Goal: Transaction & Acquisition: Book appointment/travel/reservation

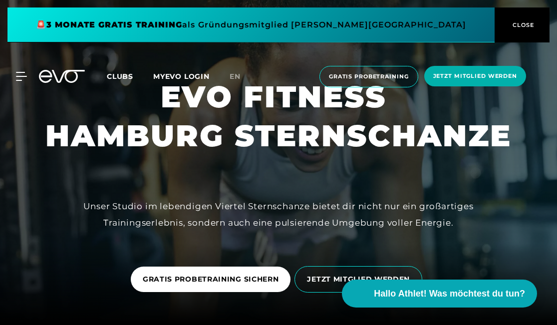
scroll to position [95, 0]
click at [64, 80] on icon at bounding box center [62, 76] width 46 height 13
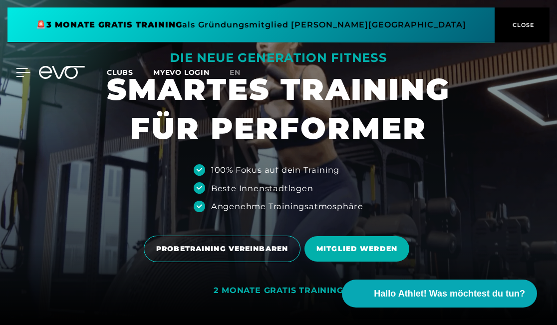
click at [21, 70] on icon at bounding box center [23, 72] width 14 height 9
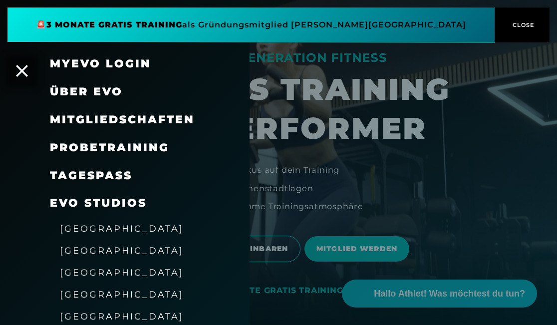
drag, startPoint x: 91, startPoint y: 269, endPoint x: 95, endPoint y: 265, distance: 5.6
click at [91, 269] on span "[GEOGRAPHIC_DATA]" at bounding box center [122, 272] width 124 height 10
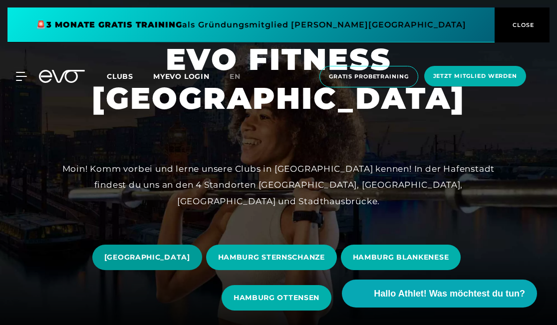
click at [187, 245] on span "HAMBURG STADTHAUSBRÜCKE" at bounding box center [147, 257] width 110 height 25
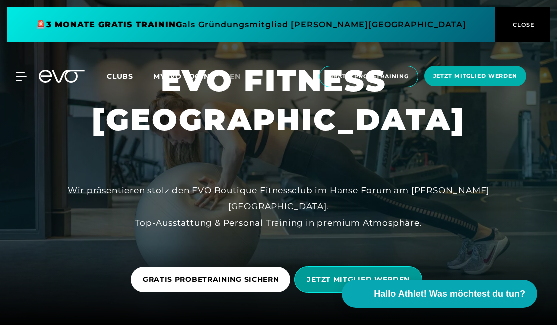
click at [324, 271] on span "JETZT MITGLIED WERDEN" at bounding box center [358, 279] width 128 height 26
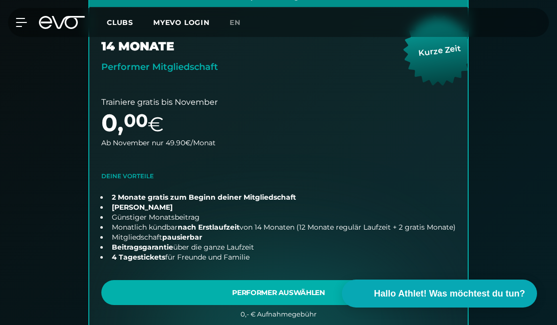
scroll to position [324, 0]
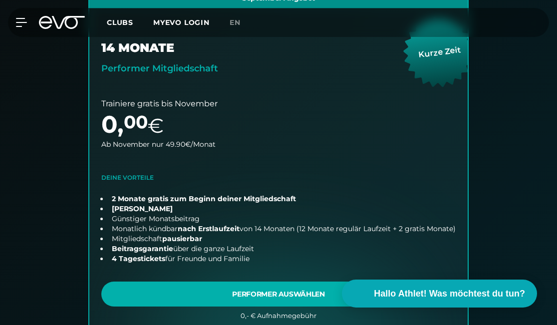
click at [50, 15] on div "MyEVO Login Über EVO Mitgliedschaften Probetraining TAGESPASS EVO Studios Düsse…" at bounding box center [278, 22] width 553 height 29
click at [54, 25] on icon at bounding box center [62, 22] width 46 height 13
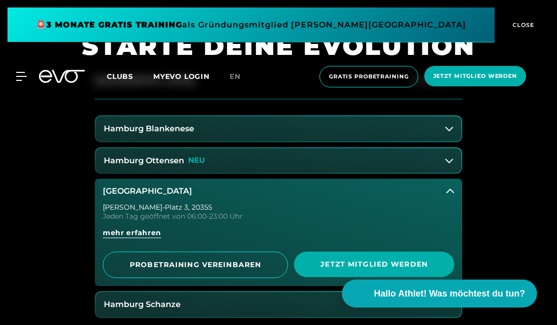
scroll to position [351, 0]
click at [158, 184] on button "Hamburg Stadthausbrücke" at bounding box center [278, 191] width 367 height 25
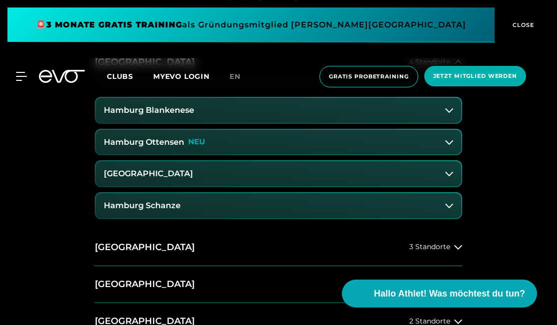
click at [194, 213] on button "Hamburg Schanze" at bounding box center [278, 205] width 365 height 25
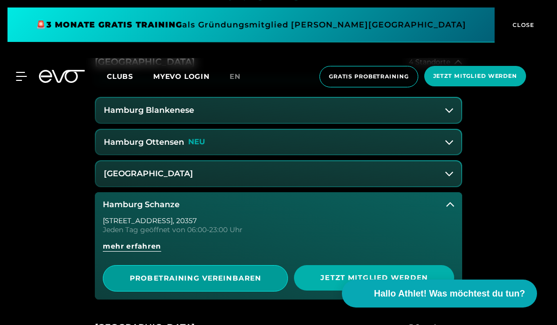
scroll to position [408, 0]
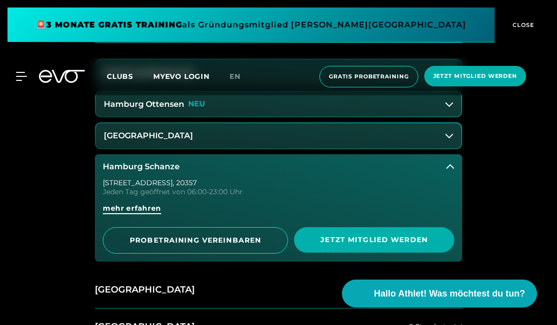
click at [158, 210] on span "mehr erfahren" at bounding box center [132, 208] width 58 height 10
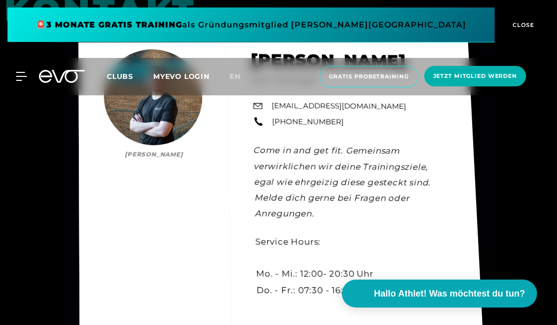
scroll to position [2491, 0]
click at [258, 237] on div "Kontakt Jonas Meintz Jonas Meintz Gym Manager schanze@evofitness.de +49 173 170…" at bounding box center [281, 196] width 406 height 343
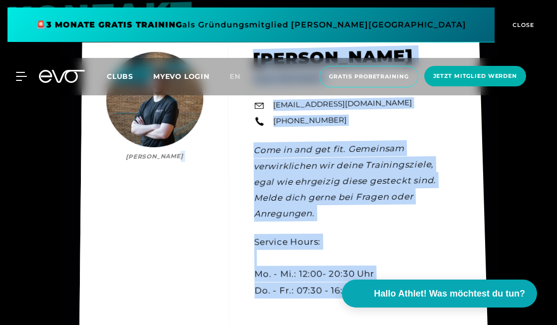
drag, startPoint x: 258, startPoint y: 239, endPoint x: 383, endPoint y: 257, distance: 126.6
click at [383, 257] on div "Kontakt Jonas Meintz Jonas Meintz Gym Manager schanze@evofitness.de +49 173 170…" at bounding box center [284, 195] width 410 height 350
click at [349, 249] on div "Kontakt Jonas Meintz Jonas Meintz Gym Manager schanze@evofitness.de +49 173 170…" at bounding box center [284, 195] width 410 height 350
drag, startPoint x: 257, startPoint y: 240, endPoint x: 358, endPoint y: 255, distance: 101.9
click at [357, 255] on div "Kontakt Jonas Meintz Jonas Meintz Gym Manager schanze@evofitness.de +49 173 170…" at bounding box center [284, 195] width 410 height 350
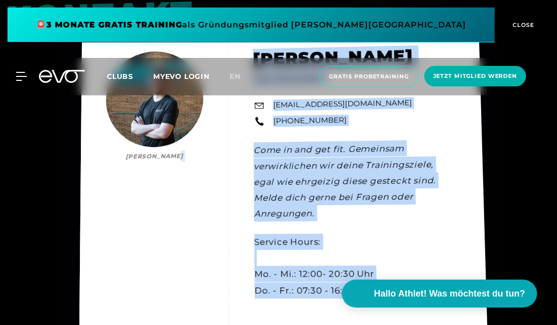
click at [359, 255] on div "Kontakt Jonas Meintz Jonas Meintz Gym Manager schanze@evofitness.de +49 173 170…" at bounding box center [284, 195] width 410 height 350
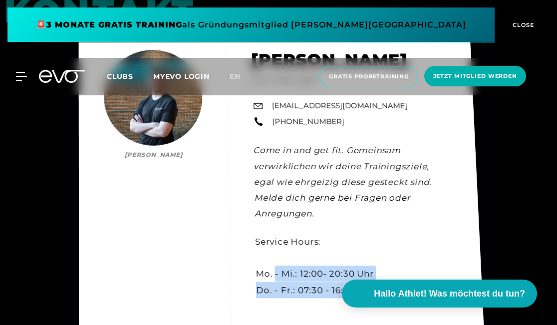
drag, startPoint x: 375, startPoint y: 255, endPoint x: 274, endPoint y: 242, distance: 102.1
click at [275, 242] on div "Kontakt Jonas Meintz Jonas Meintz Gym Manager schanze@evofitness.de +49 173 170…" at bounding box center [282, 197] width 407 height 342
copy div "- Mi.: 12:00- 20:30 Uhr Do. - Fr.: 07:30 - 16:00 Uhr"
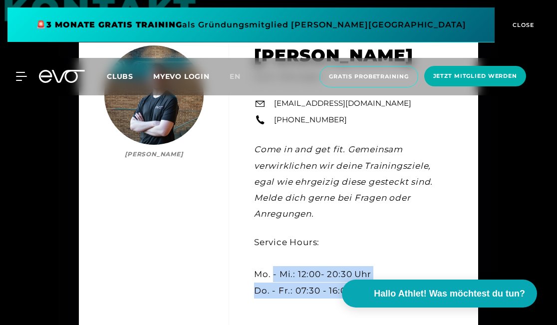
click at [66, 74] on icon at bounding box center [68, 76] width 33 height 13
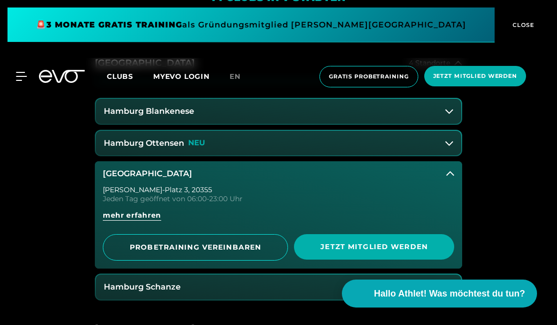
scroll to position [368, 0]
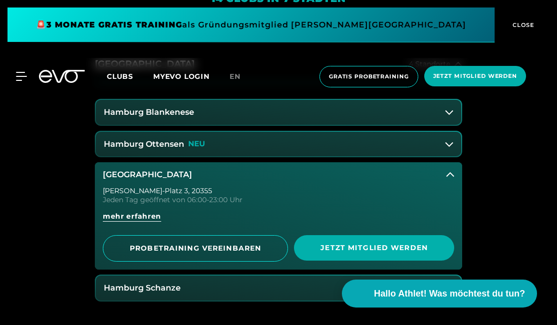
click at [162, 149] on button "Hamburg Ottensen NEU" at bounding box center [278, 144] width 365 height 25
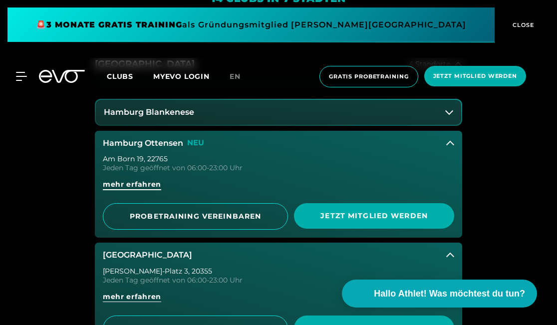
click at [155, 186] on span "mehr erfahren" at bounding box center [132, 184] width 58 height 10
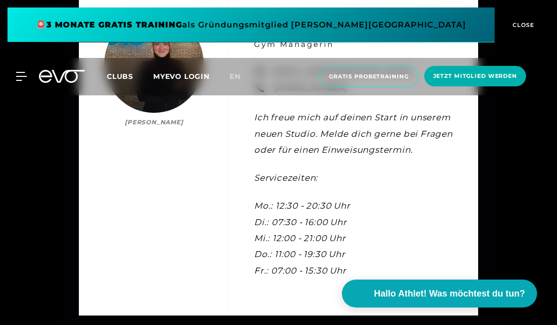
scroll to position [2743, 0]
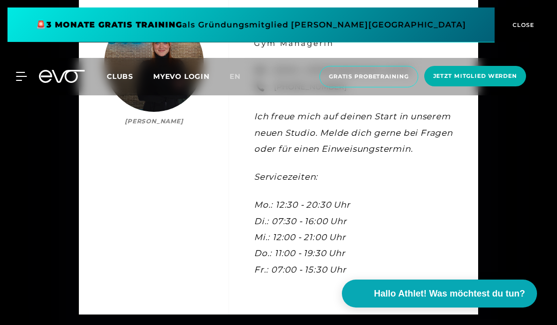
click at [52, 77] on icon at bounding box center [45, 76] width 13 height 13
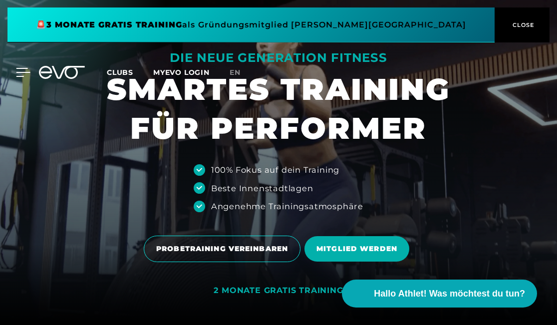
click at [17, 76] on icon at bounding box center [23, 72] width 14 height 8
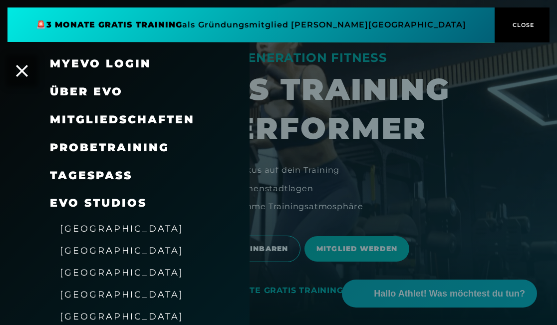
click at [81, 246] on span "[GEOGRAPHIC_DATA]" at bounding box center [122, 250] width 124 height 10
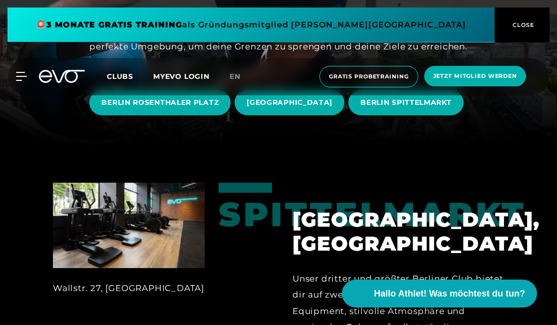
scroll to position [165, 0]
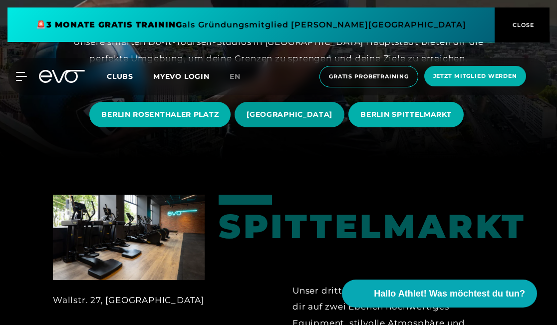
click at [312, 115] on span "BERLIN ALEXANDERPLATZ" at bounding box center [290, 114] width 86 height 10
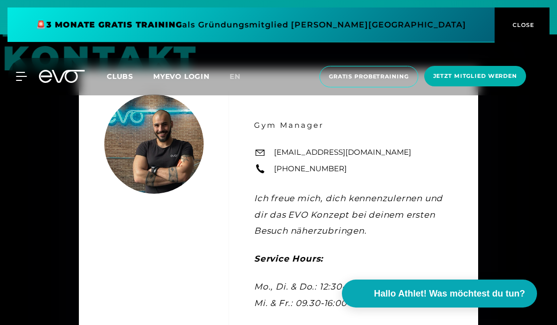
scroll to position [2836, 0]
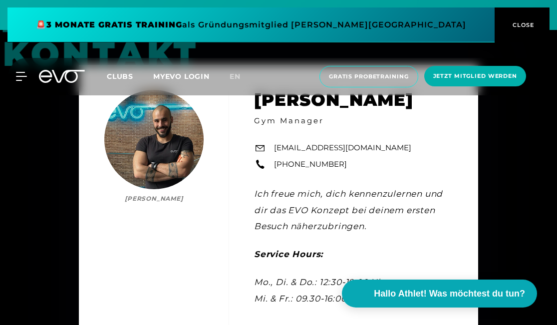
click at [74, 81] on icon at bounding box center [68, 76] width 33 height 13
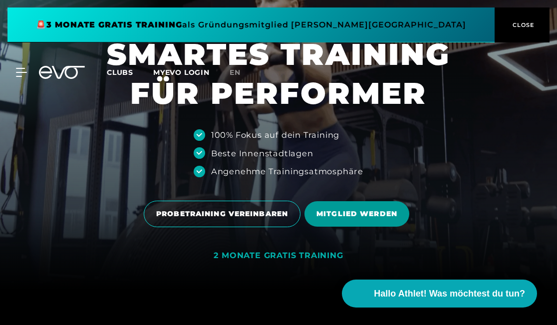
click at [345, 214] on span "MITGLIED WERDEN" at bounding box center [356, 214] width 81 height 10
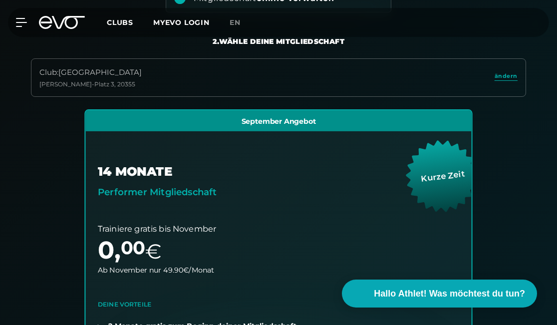
scroll to position [211, 0]
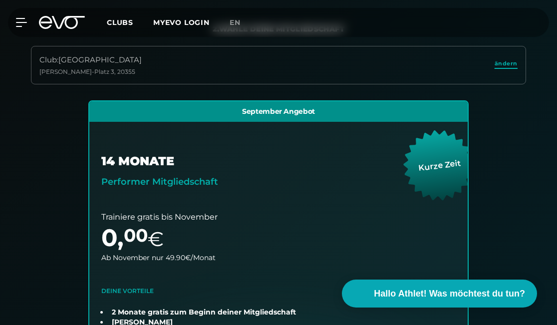
click at [504, 64] on span "ändern" at bounding box center [506, 63] width 23 height 8
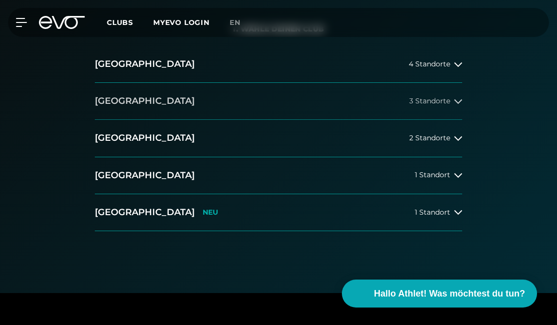
click at [201, 98] on button "Berlin 3 Standorte" at bounding box center [278, 101] width 367 height 37
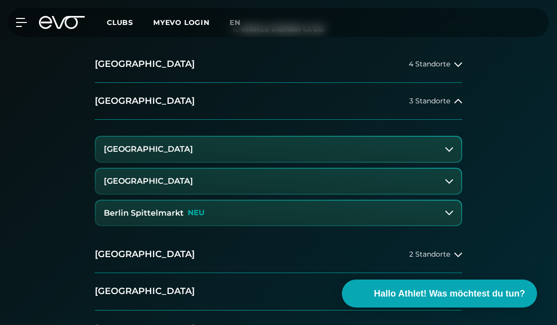
click at [220, 209] on button "Berlin Spittelmarkt NEU" at bounding box center [278, 213] width 365 height 25
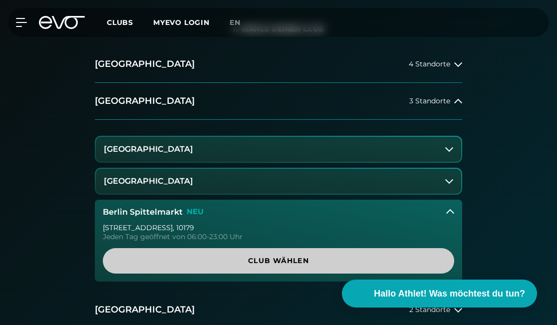
click at [287, 261] on span "Club wählen" at bounding box center [278, 261] width 327 height 10
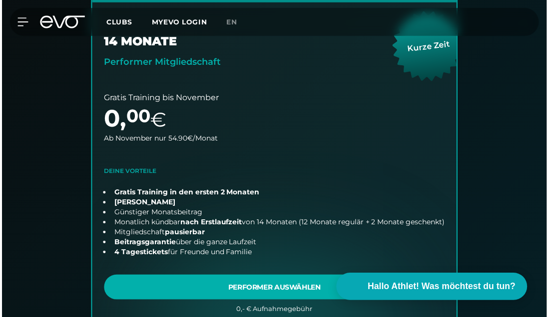
scroll to position [325, 0]
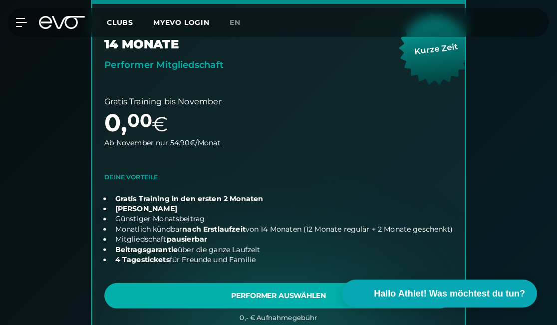
click at [223, 233] on link "choose plan" at bounding box center [278, 159] width 373 height 353
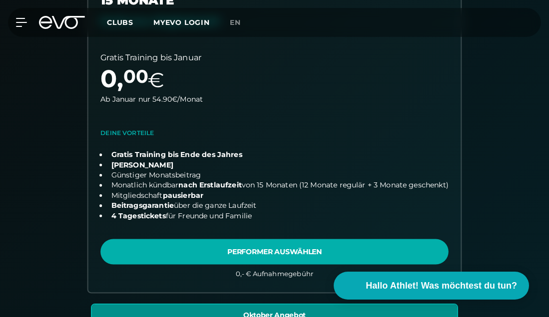
scroll to position [345, 0]
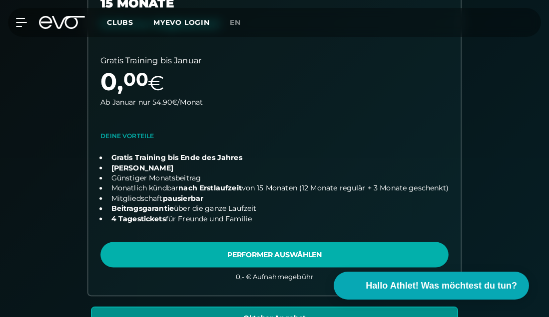
click at [265, 252] on link "choose plan" at bounding box center [274, 129] width 372 height 332
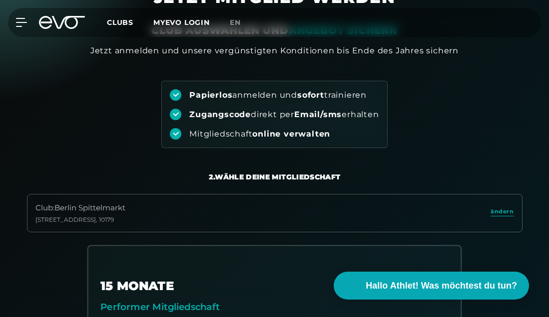
scroll to position [442, 0]
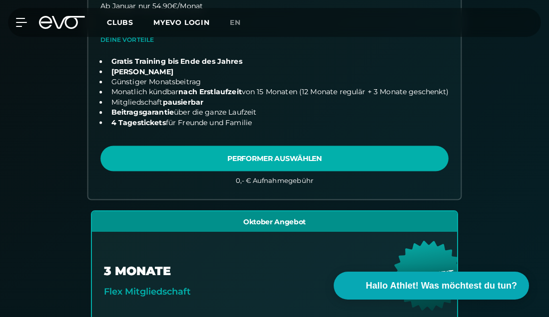
click at [241, 150] on link "choose plan" at bounding box center [274, 33] width 372 height 332
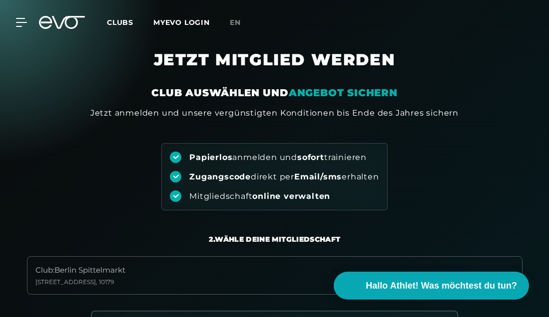
scroll to position [0, 0]
click at [61, 23] on icon at bounding box center [68, 22] width 33 height 13
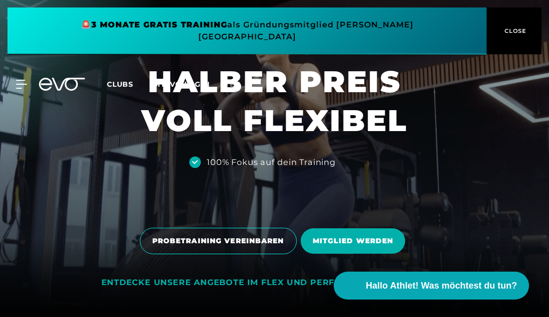
click at [119, 80] on span "Clubs" at bounding box center [120, 84] width 26 height 9
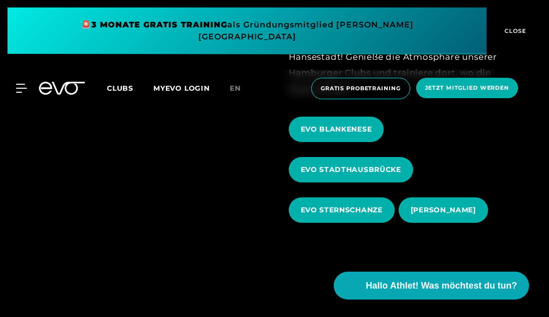
scroll to position [337, 0]
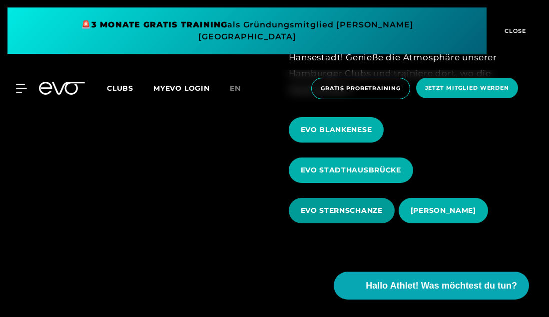
click at [330, 206] on span "EVO STERNSCHANZE" at bounding box center [341, 211] width 82 height 10
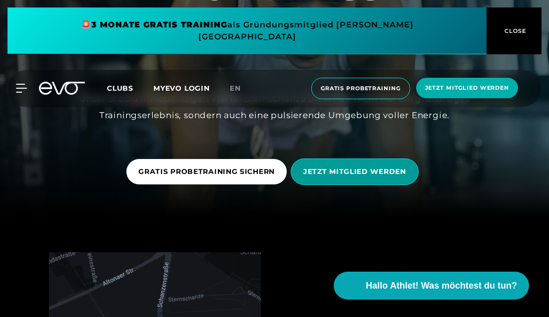
click at [336, 181] on span "JETZT MITGLIED WERDEN" at bounding box center [354, 172] width 128 height 26
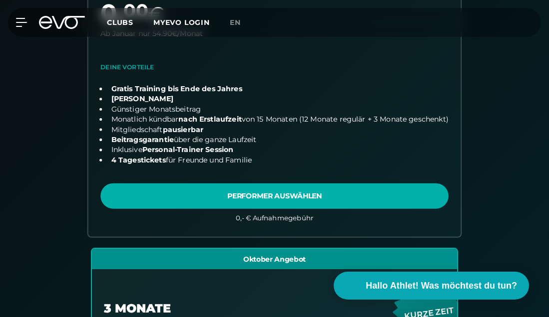
scroll to position [414, 0]
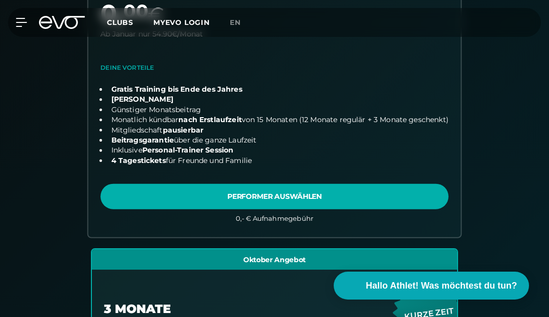
click at [275, 185] on link "choose plan" at bounding box center [274, 66] width 372 height 342
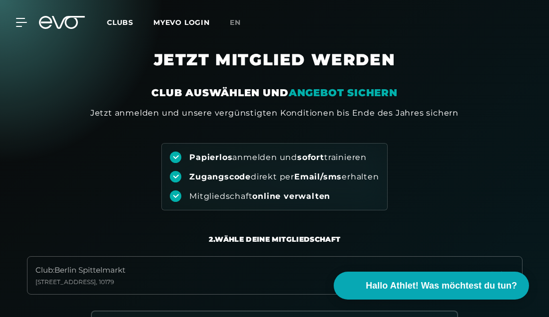
scroll to position [0, 0]
click at [65, 22] on icon at bounding box center [68, 22] width 33 height 13
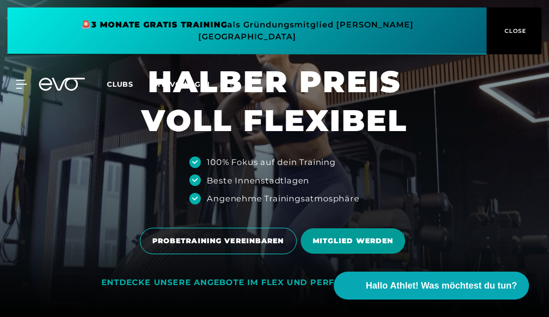
click at [344, 234] on span "MITGLIED WERDEN" at bounding box center [352, 241] width 105 height 25
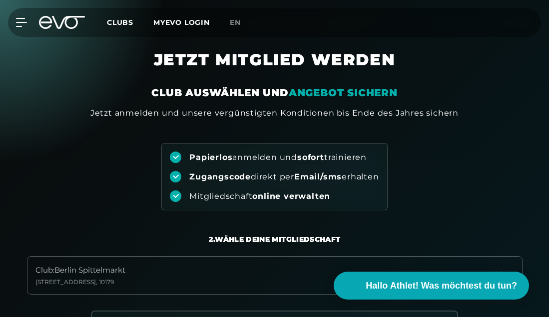
scroll to position [211, 0]
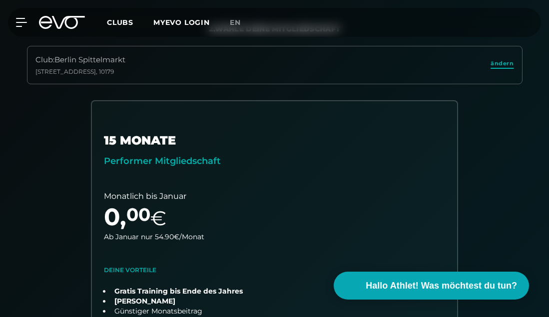
click at [500, 64] on span "ändern" at bounding box center [501, 63] width 23 height 8
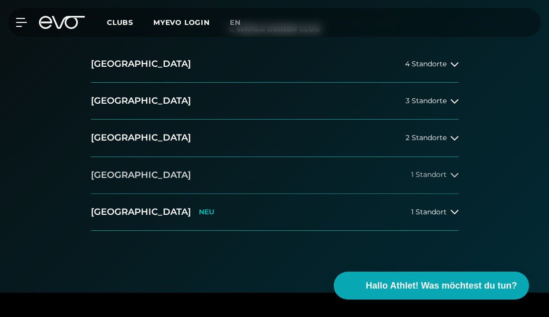
click at [365, 174] on button "München 1 Standort" at bounding box center [274, 175] width 367 height 37
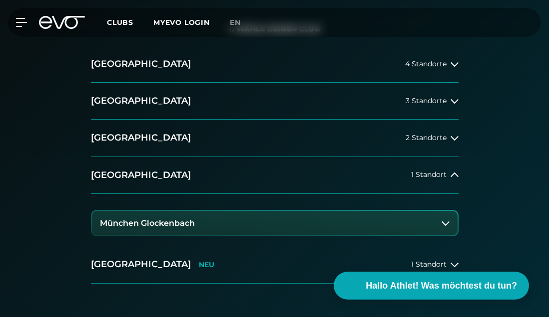
click at [254, 229] on button "München Glockenbach" at bounding box center [274, 223] width 365 height 25
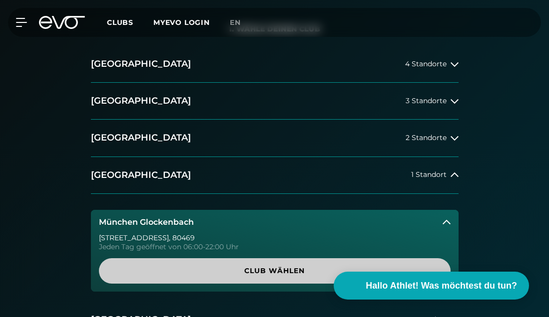
click at [275, 265] on span "Club wählen" at bounding box center [274, 271] width 351 height 25
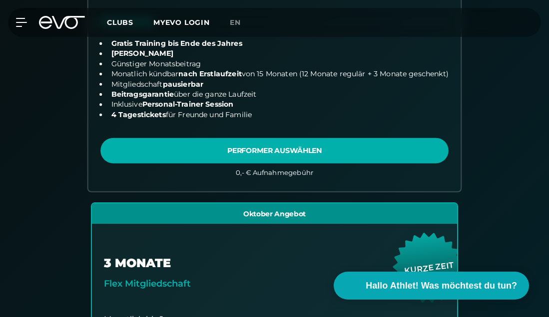
scroll to position [485, 0]
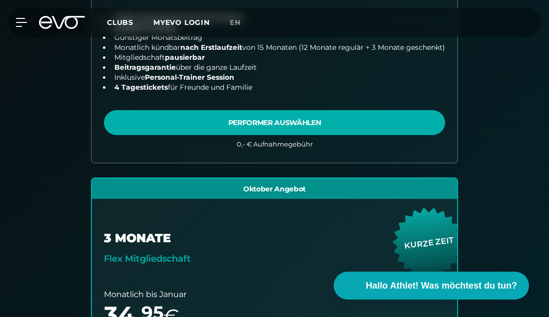
click at [56, 21] on icon at bounding box center [62, 22] width 46 height 13
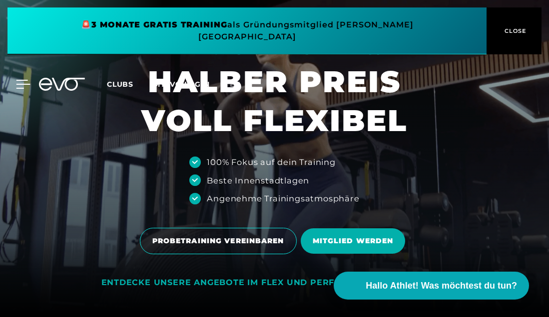
click at [26, 80] on icon at bounding box center [23, 84] width 14 height 9
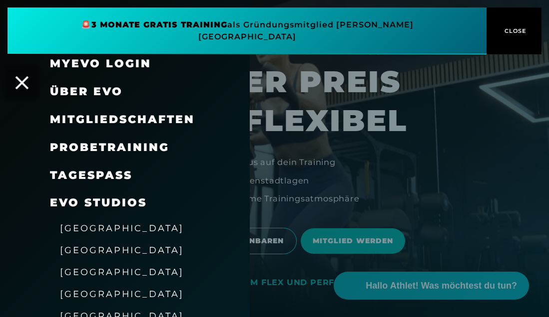
click at [21, 76] on icon at bounding box center [21, 82] width 13 height 13
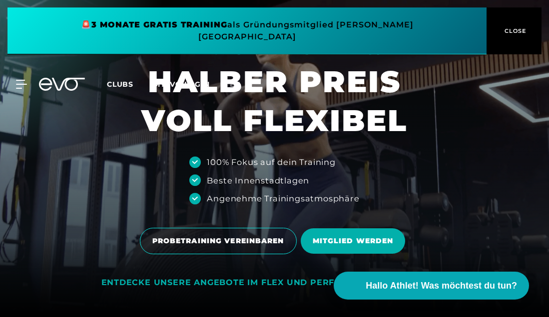
click at [68, 78] on icon at bounding box center [62, 84] width 46 height 13
click at [61, 78] on icon at bounding box center [68, 84] width 33 height 13
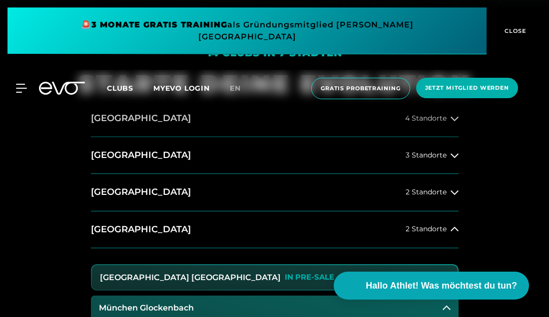
scroll to position [316, 0]
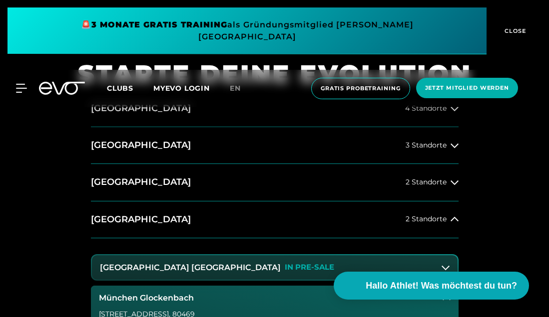
click at [136, 115] on button "Hamburg 4 Standorte" at bounding box center [274, 108] width 367 height 37
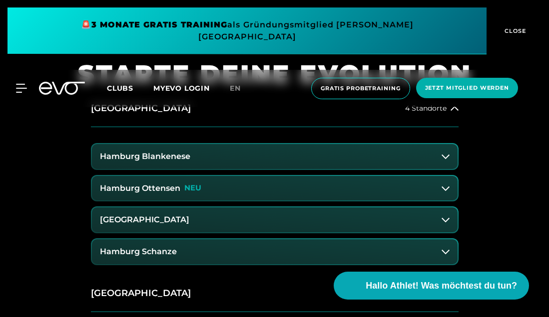
click at [232, 160] on button "Hamburg Blankenese" at bounding box center [274, 156] width 365 height 25
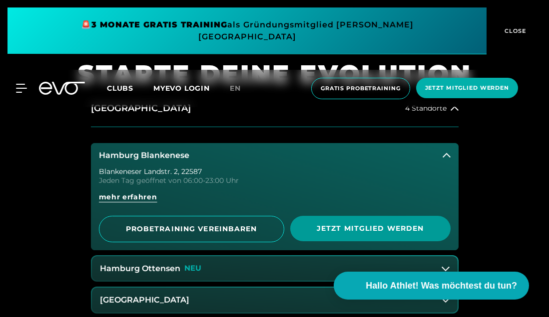
click at [327, 229] on span "Jetzt Mitglied werden" at bounding box center [370, 229] width 136 height 10
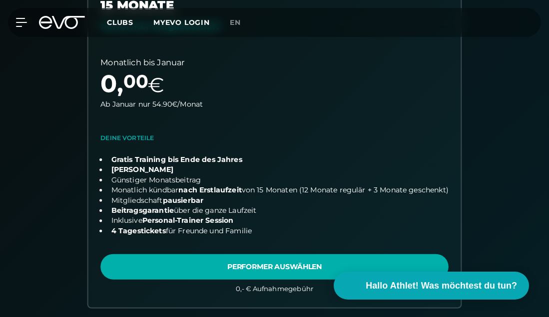
scroll to position [344, 0]
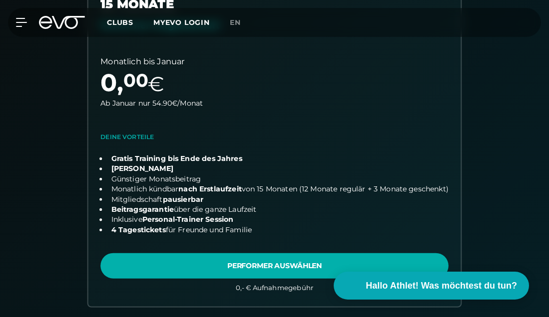
click at [306, 273] on link "choose plan" at bounding box center [274, 135] width 372 height 342
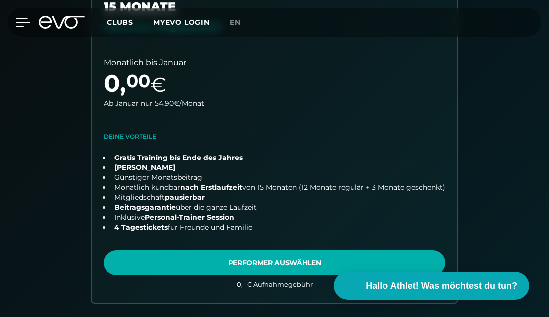
click at [21, 26] on icon at bounding box center [23, 22] width 14 height 8
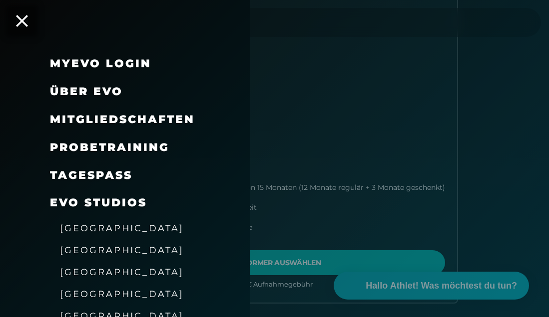
click at [83, 145] on span "Probetraining" at bounding box center [109, 147] width 119 height 13
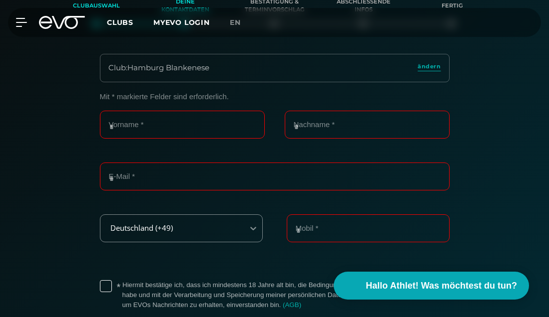
scroll to position [196, 0]
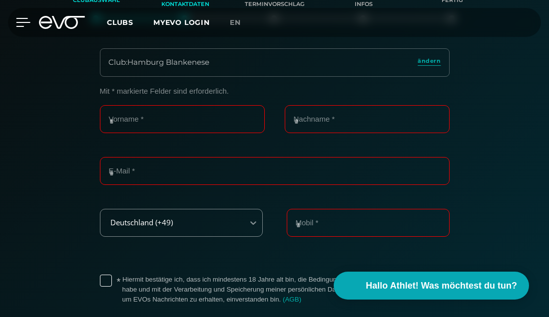
click at [19, 24] on icon at bounding box center [23, 22] width 14 height 9
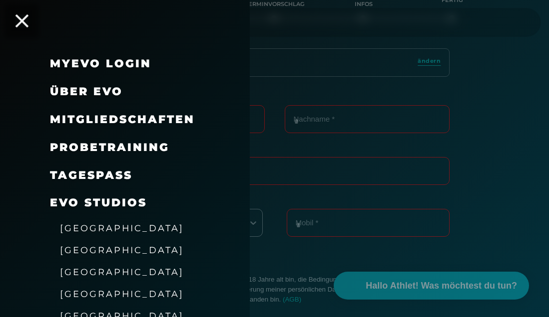
click at [24, 24] on icon at bounding box center [21, 20] width 13 height 13
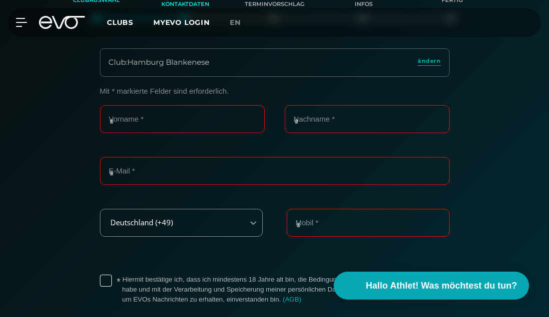
click at [67, 23] on icon at bounding box center [62, 22] width 46 height 13
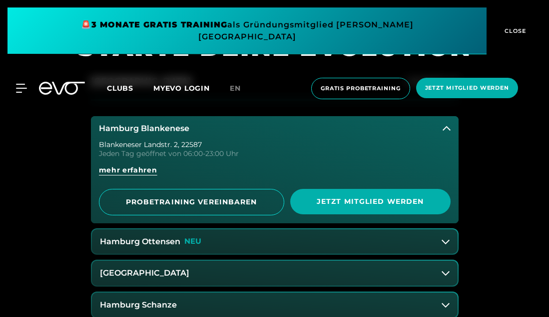
scroll to position [345, 0]
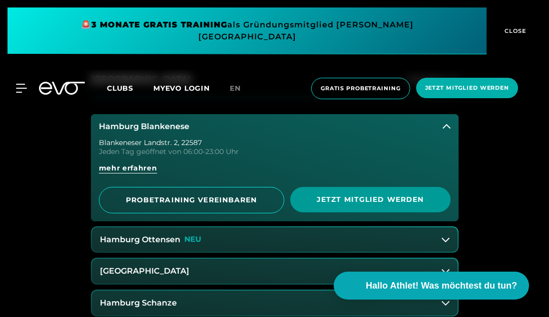
click at [339, 199] on span "Jetzt Mitglied werden" at bounding box center [370, 200] width 136 height 10
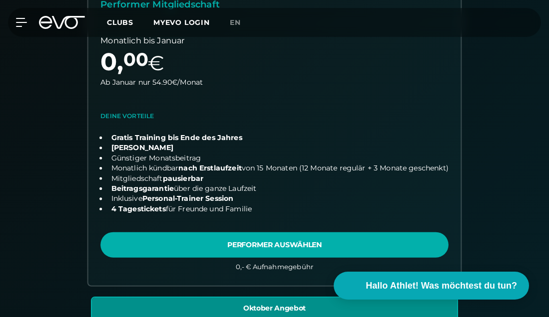
scroll to position [365, 0]
click at [260, 240] on link "choose plan" at bounding box center [274, 114] width 372 height 342
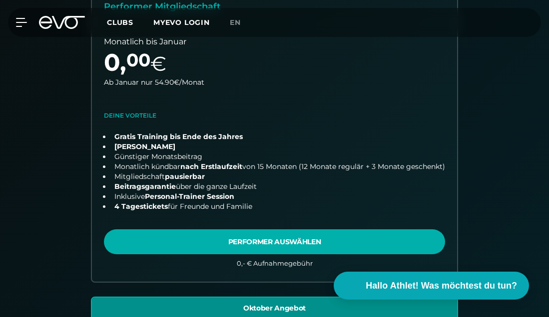
click at [52, 21] on icon at bounding box center [45, 22] width 13 height 13
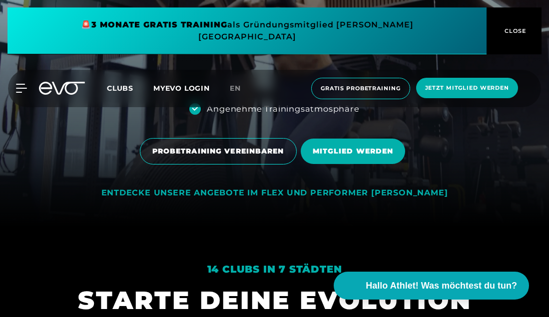
scroll to position [92, 0]
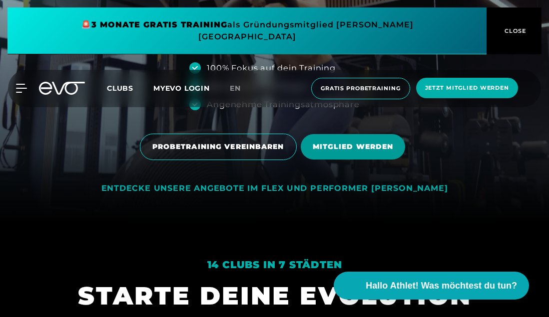
click at [340, 150] on span "MITGLIED WERDEN" at bounding box center [352, 147] width 81 height 10
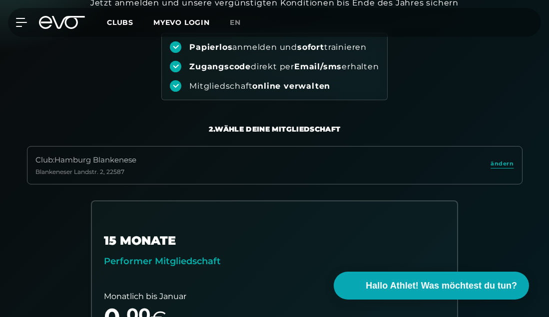
scroll to position [211, 0]
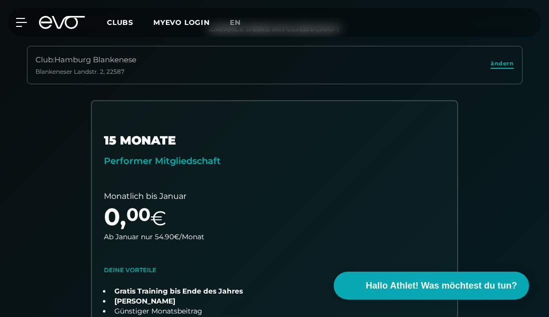
click at [510, 66] on span "ändern" at bounding box center [501, 63] width 23 height 8
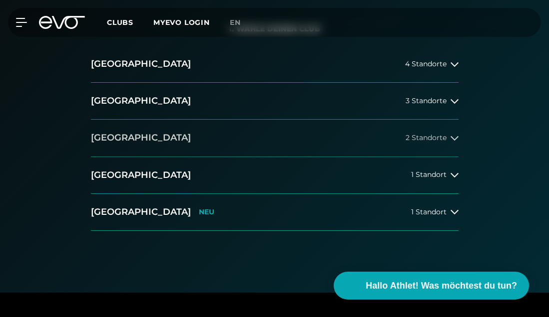
click at [376, 138] on button "Düsseldorf 2 Standorte" at bounding box center [274, 138] width 367 height 37
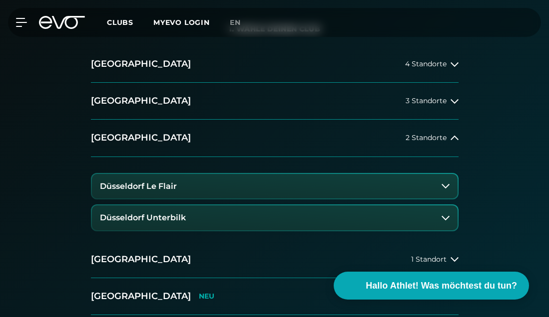
click at [209, 186] on button "Düsseldorf Le Flair" at bounding box center [274, 186] width 365 height 25
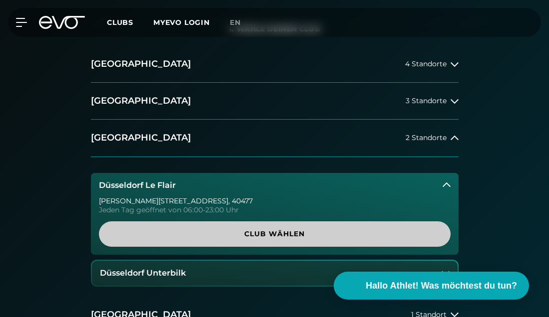
click at [260, 236] on span "Club wählen" at bounding box center [274, 234] width 327 height 10
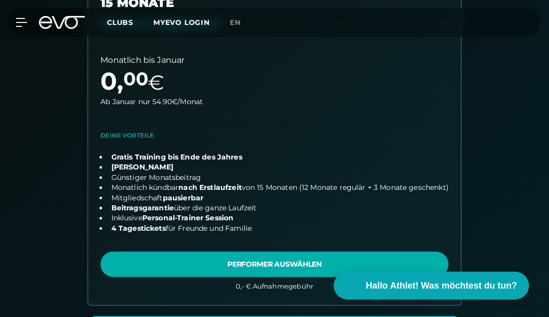
scroll to position [356, 0]
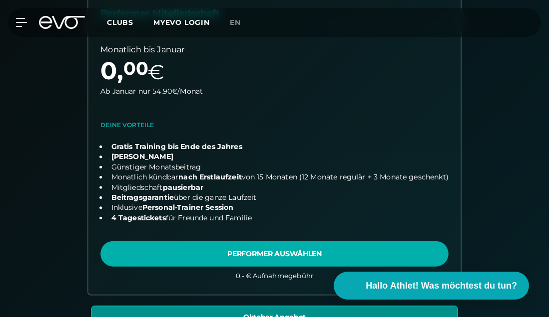
click at [262, 250] on link "choose plan" at bounding box center [274, 123] width 372 height 342
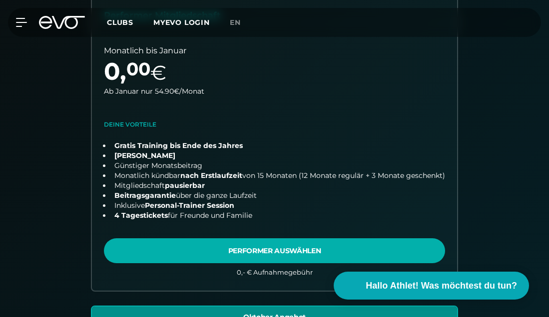
click at [47, 20] on icon at bounding box center [62, 22] width 46 height 13
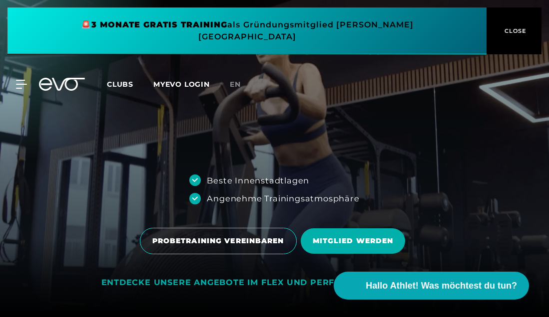
click at [61, 78] on icon at bounding box center [68, 84] width 33 height 13
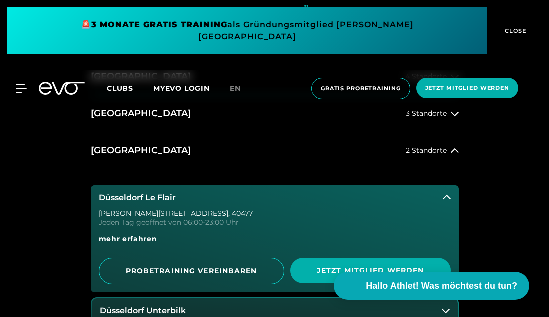
scroll to position [360, 0]
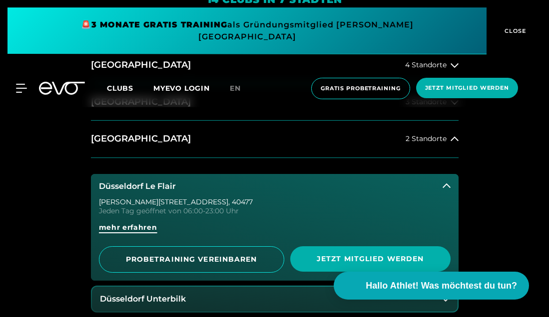
click at [146, 228] on span "mehr erfahren" at bounding box center [128, 228] width 58 height 10
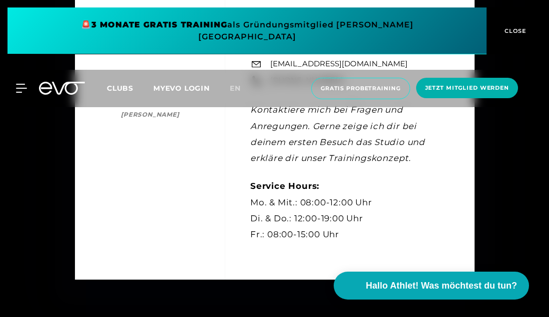
scroll to position [2437, 0]
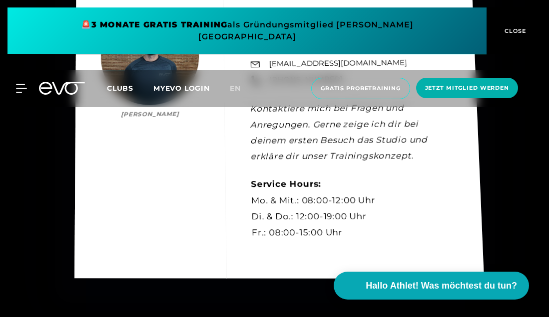
click at [315, 220] on div "Kontakt Niklas Mertens Niklas Mertens Gym Manager EVO Fitness Le Flair leflair@…" at bounding box center [278, 130] width 409 height 297
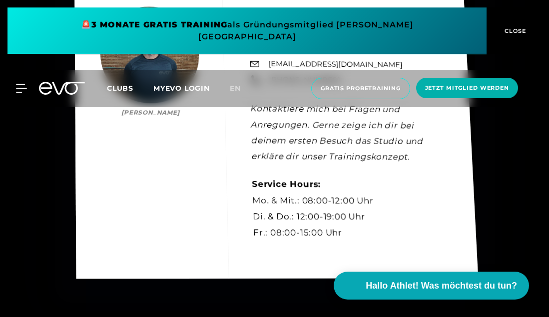
click at [240, 203] on div "Kontakt Niklas Mertens Niklas Mertens Gym Manager EVO Fitness Le Flair leflair@…" at bounding box center [275, 130] width 403 height 297
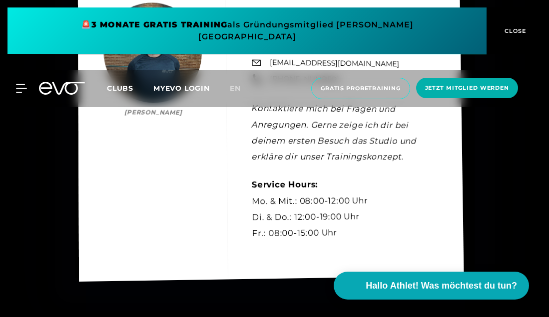
click at [165, 142] on div "Kontakt Niklas Mertens Niklas Mertens Gym Manager EVO Fitness Le Flair leflair@…" at bounding box center [270, 129] width 386 height 306
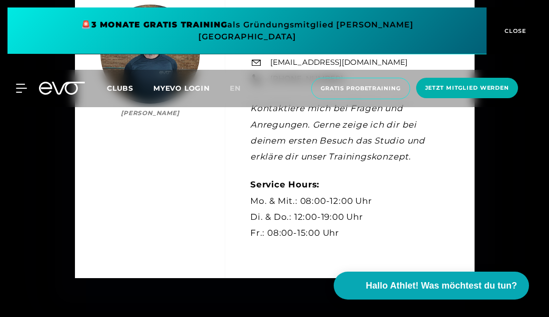
click at [61, 82] on icon at bounding box center [62, 88] width 46 height 13
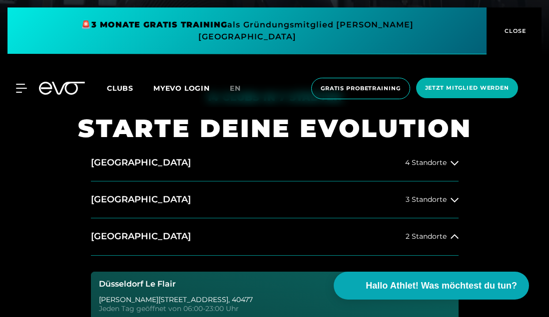
scroll to position [266, 0]
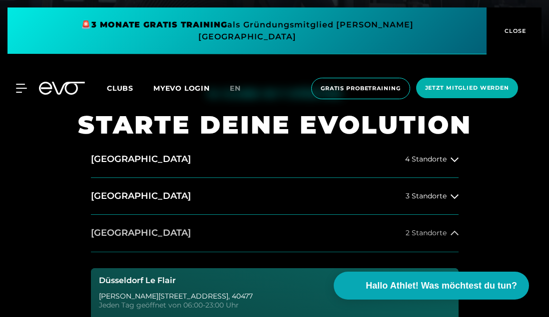
click at [119, 240] on button "Düsseldorf 2 Standorte" at bounding box center [274, 233] width 367 height 37
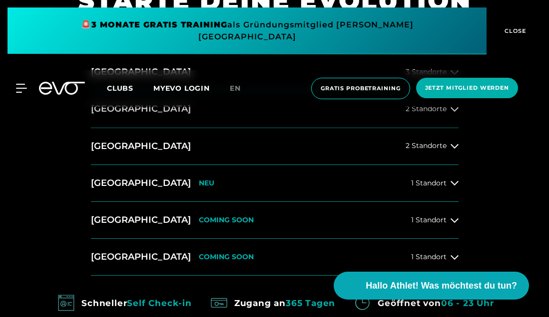
scroll to position [394, 0]
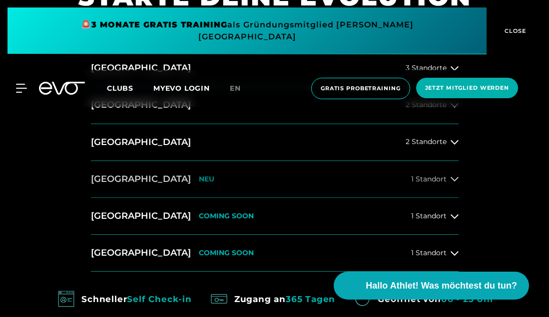
click at [133, 179] on h2 "[GEOGRAPHIC_DATA]" at bounding box center [141, 179] width 100 height 12
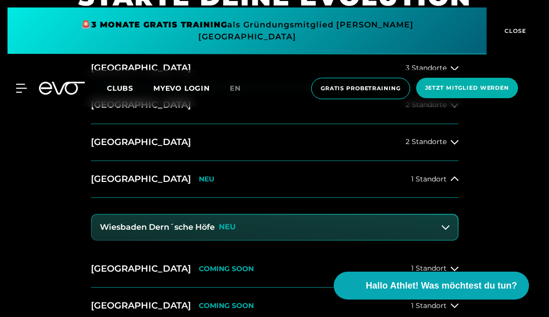
click at [146, 214] on div "Wiesbaden Dern´sche Höfe NEU" at bounding box center [274, 227] width 367 height 27
click at [150, 228] on h3 "Wiesbaden Dern´sche Höfe" at bounding box center [157, 227] width 115 height 9
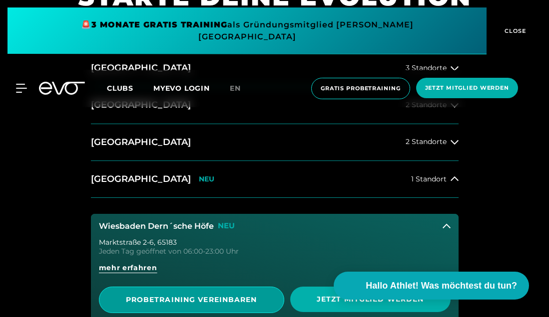
click at [174, 290] on span "PROBETRAINING VEREINBAREN" at bounding box center [191, 300] width 185 height 26
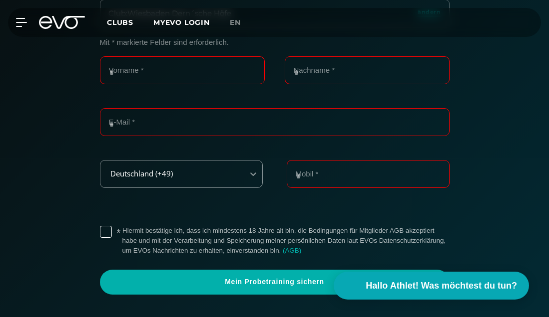
scroll to position [243, 0]
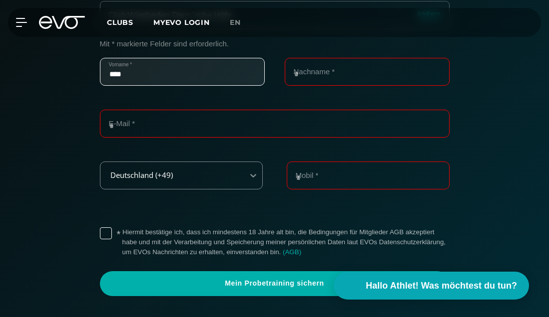
type input "****"
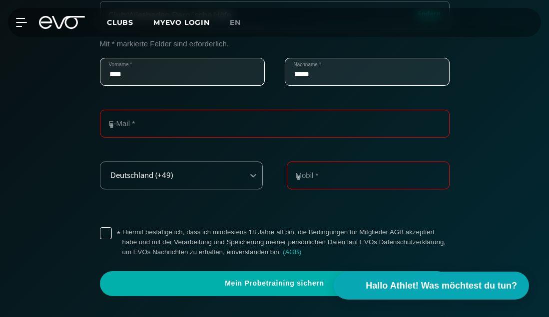
type input "*****"
click at [289, 154] on div "**********" at bounding box center [274, 136] width 349 height 52
click at [148, 125] on input "**********" at bounding box center [274, 124] width 349 height 28
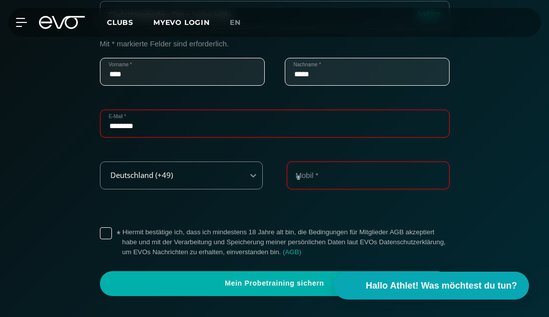
click at [237, 125] on input "********" at bounding box center [274, 124] width 349 height 28
type input "**********"
type input "*"
click at [122, 231] on label "* Hiermit bestätige ich, dass ich mindestens 18 Jahre alt bin, die Bedingungen …" at bounding box center [285, 243] width 327 height 30
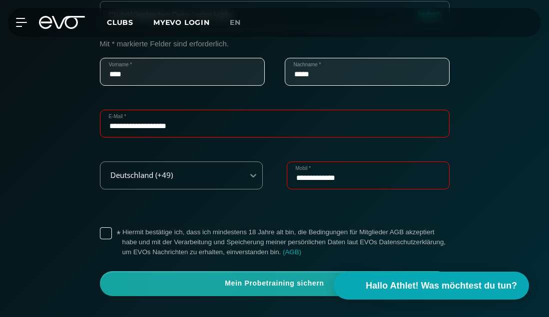
click at [181, 275] on span "Mein Probetraining sichern" at bounding box center [274, 284] width 349 height 25
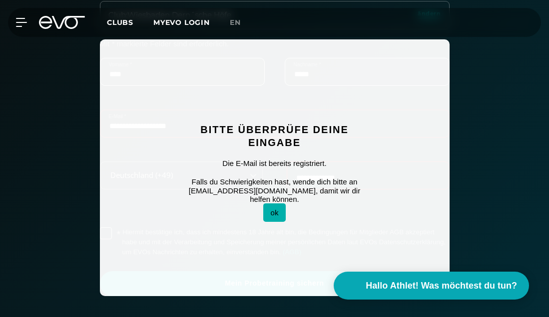
click at [275, 208] on button "ok" at bounding box center [274, 213] width 23 height 18
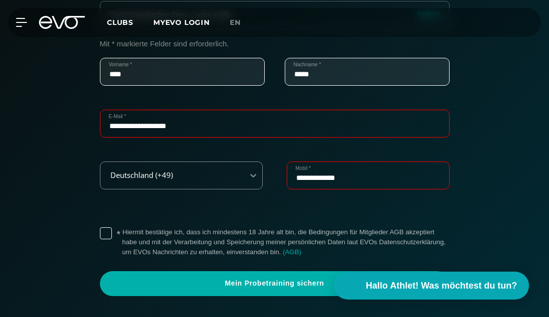
click at [326, 184] on input "**********" at bounding box center [367, 176] width 163 height 28
click at [275, 193] on div "**********" at bounding box center [274, 188] width 349 height 52
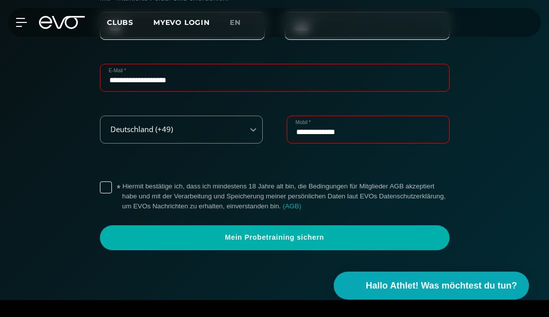
scroll to position [289, 0]
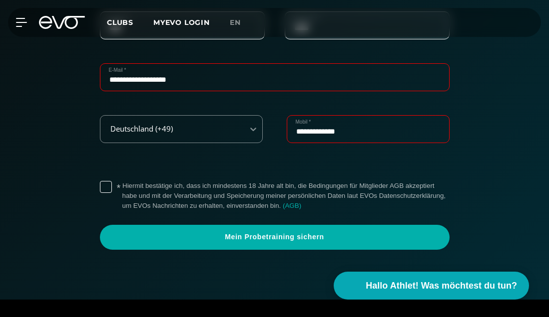
click at [315, 132] on input "**********" at bounding box center [367, 129] width 163 height 28
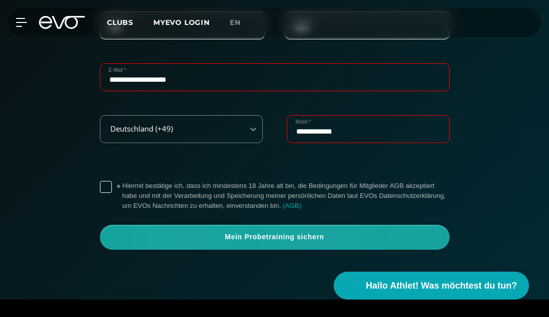
click at [312, 228] on span "Mein Probetraining sichern" at bounding box center [274, 237] width 349 height 25
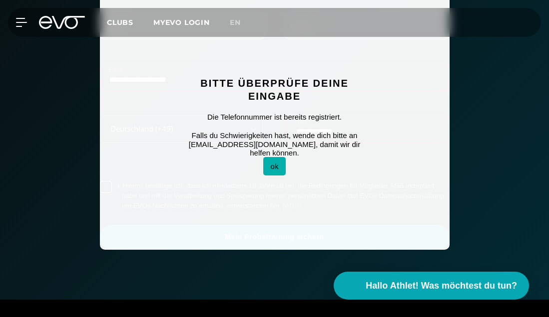
click at [280, 168] on button "ok" at bounding box center [274, 166] width 23 height 18
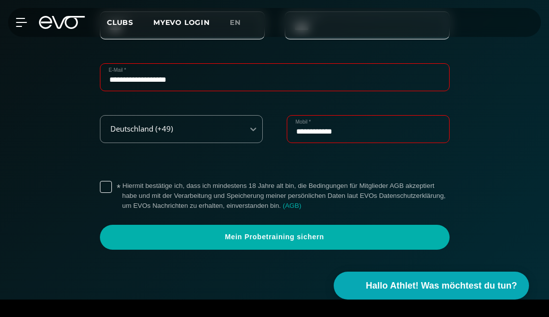
click at [326, 137] on input "**********" at bounding box center [367, 129] width 163 height 28
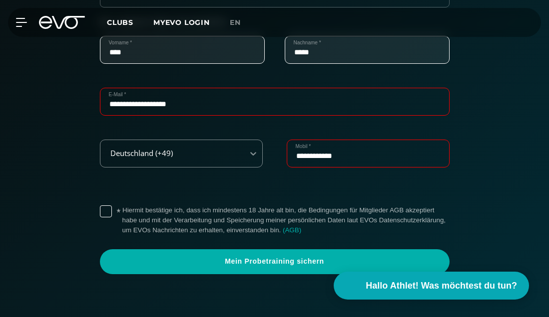
scroll to position [269, 0]
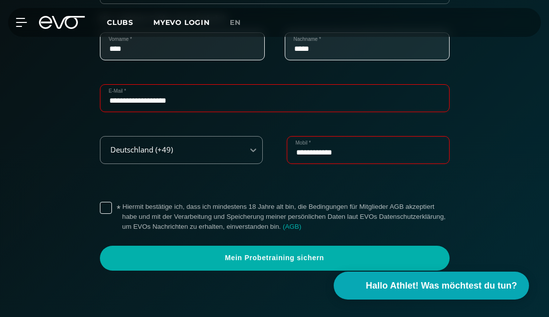
click at [329, 157] on input "**********" at bounding box center [367, 150] width 163 height 28
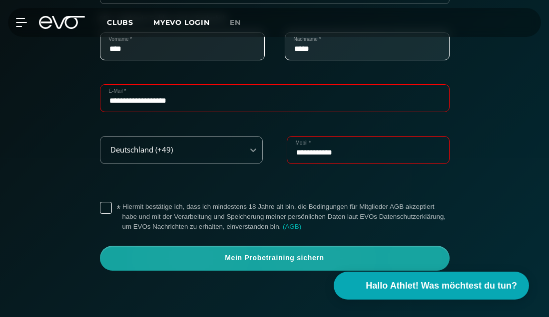
type input "**********"
click at [312, 254] on span "Mein Probetraining sichern" at bounding box center [274, 259] width 325 height 10
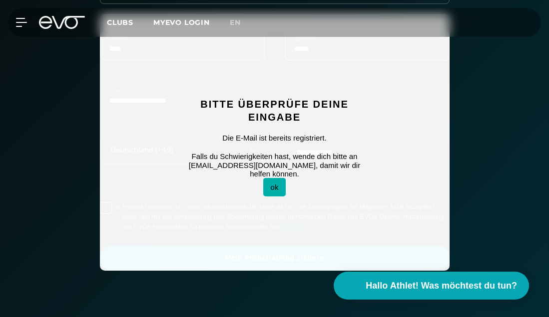
click at [269, 178] on button "ok" at bounding box center [274, 187] width 23 height 18
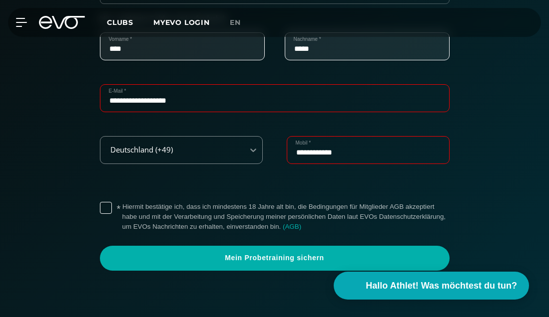
click at [191, 98] on input "**********" at bounding box center [274, 98] width 349 height 28
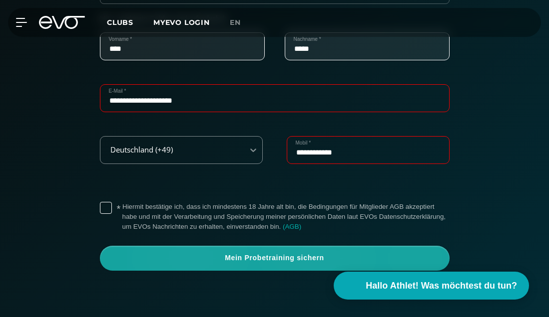
type input "**********"
click at [267, 254] on span "Mein Probetraining sichern" at bounding box center [274, 259] width 325 height 10
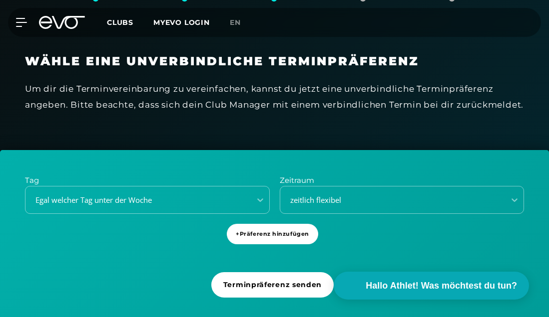
scroll to position [216, 0]
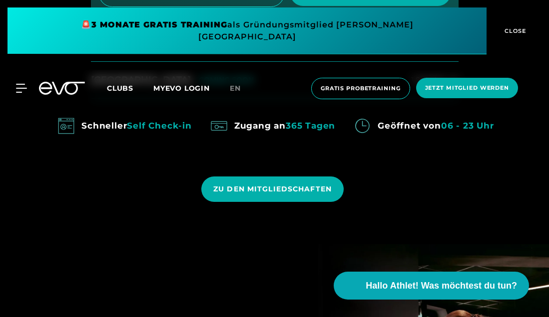
scroll to position [701, 0]
click at [53, 82] on icon at bounding box center [62, 88] width 46 height 13
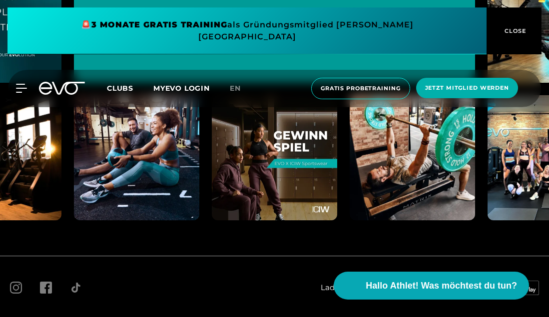
scroll to position [5693, 0]
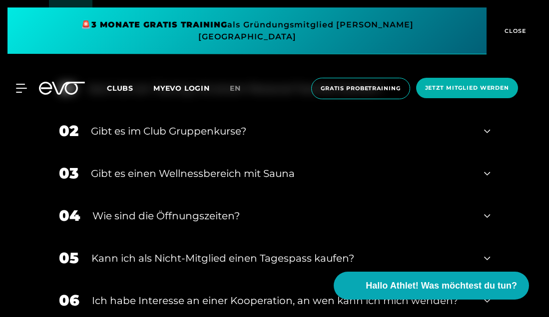
scroll to position [1449, 0]
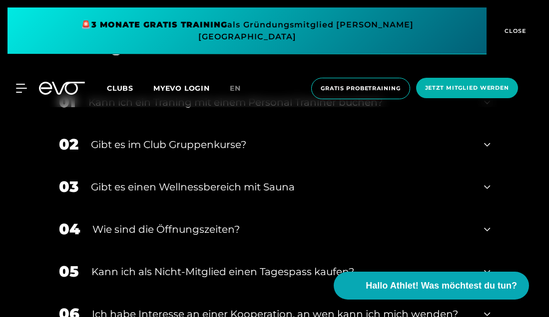
click at [195, 229] on div "Wie sind die Öffnungszeiten?" at bounding box center [281, 229] width 379 height 15
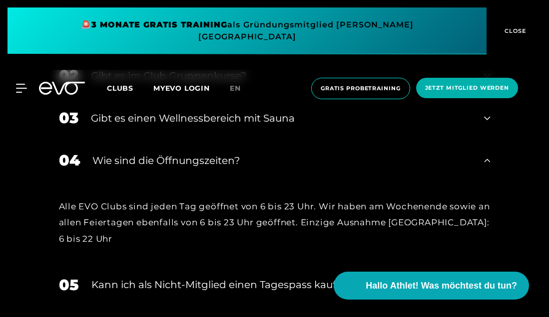
scroll to position [1519, 0]
click at [121, 235] on div "Alle EVO Clubs sind jeden Tag geöffnet von 6 bis 23 Uhr. Wir haben am Wochenend…" at bounding box center [274, 222] width 431 height 48
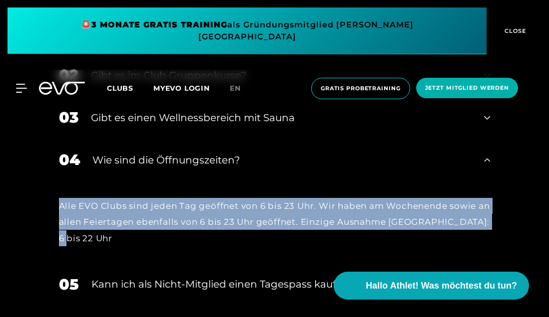
drag, startPoint x: 59, startPoint y: 207, endPoint x: 87, endPoint y: 234, distance: 38.8
click at [87, 234] on div "Alle EVO Clubs sind jeden Tag geöffnet von 6 bis 23 Uhr. Wir haben am Wochenend…" at bounding box center [274, 222] width 431 height 48
copy div "Alle EVO Clubs sind jeden Tag geöffnet von 6 bis 23 Uhr. Wir haben am Wochenend…"
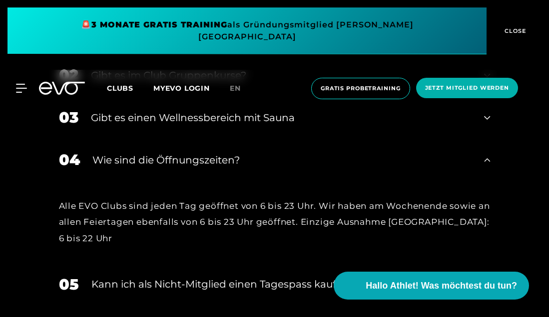
click at [23, 71] on div "MyEVO Login Über EVO Mitgliedschaften Probetraining TAGESPASS EVO Studios Düsse…" at bounding box center [274, 88] width 545 height 37
click at [23, 84] on icon at bounding box center [23, 88] width 14 height 8
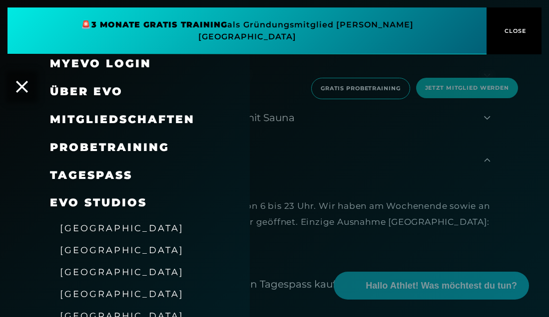
click at [100, 171] on link "TAGESPASS" at bounding box center [91, 175] width 82 height 13
click at [24, 80] on icon at bounding box center [21, 86] width 13 height 13
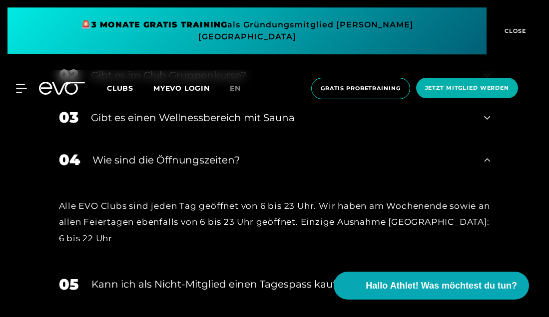
click at [70, 82] on icon at bounding box center [62, 88] width 46 height 13
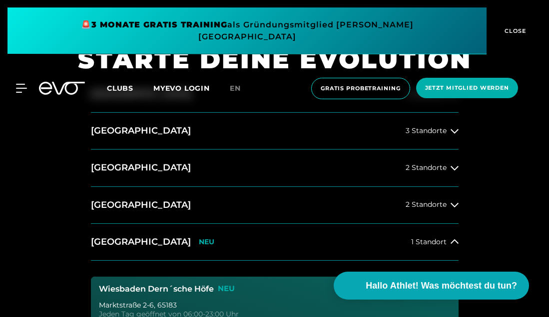
scroll to position [324, 0]
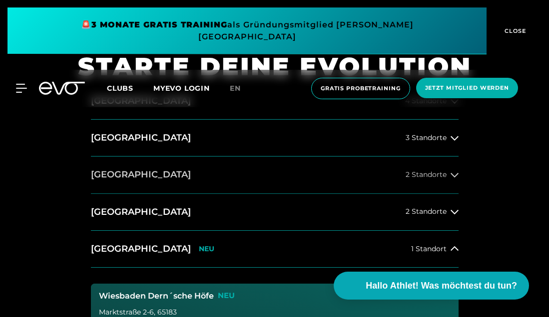
click at [107, 175] on h2 "[GEOGRAPHIC_DATA]" at bounding box center [141, 175] width 100 height 12
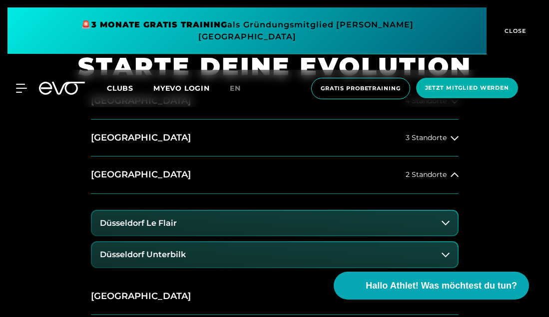
click at [147, 251] on h3 "Düsseldorf Unterbilk" at bounding box center [143, 255] width 86 height 9
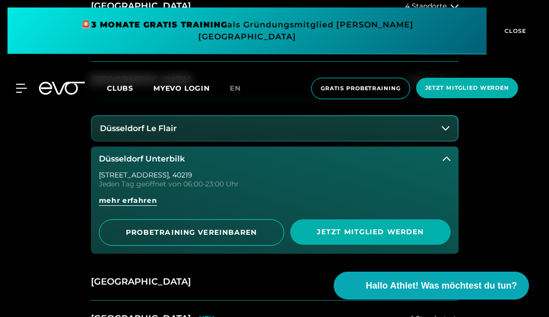
scroll to position [420, 0]
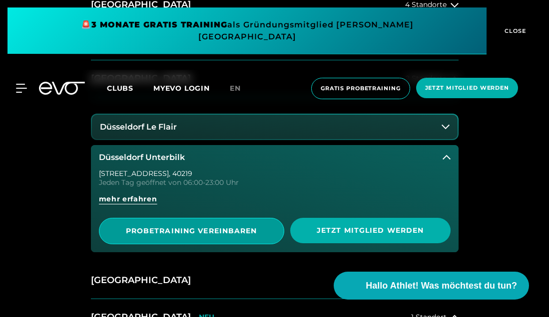
click at [166, 229] on span "PROBETRAINING VEREINBAREN" at bounding box center [191, 231] width 160 height 10
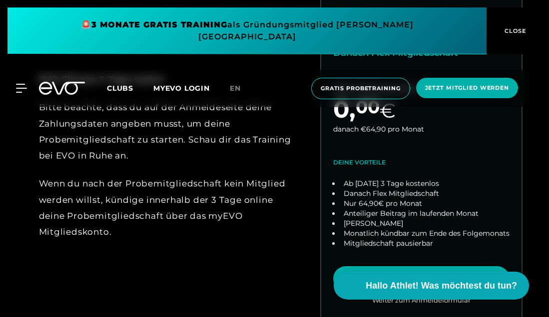
scroll to position [430, 0]
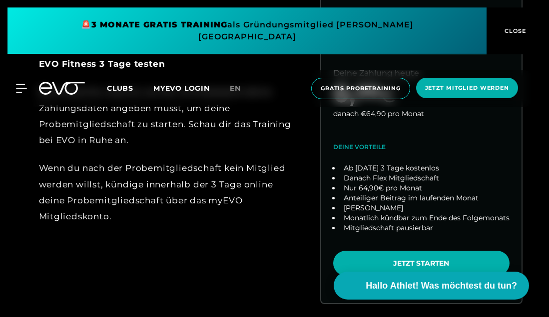
click at [19, 83] on div "MyEVO Login Über EVO Mitgliedschaften Probetraining TAGESPASS EVO Studios Düsse…" at bounding box center [274, 88] width 545 height 37
click at [21, 84] on icon at bounding box center [23, 88] width 14 height 9
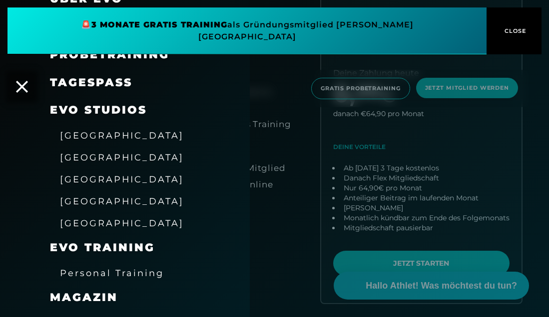
scroll to position [94, 0]
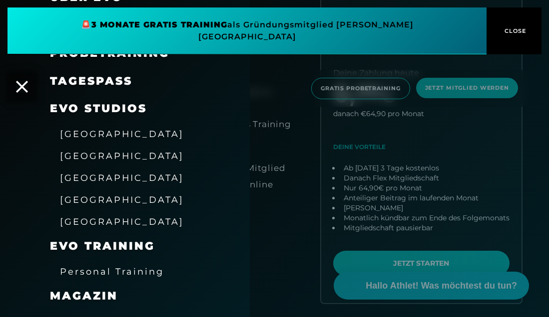
click at [103, 129] on span "[GEOGRAPHIC_DATA]" at bounding box center [122, 134] width 124 height 10
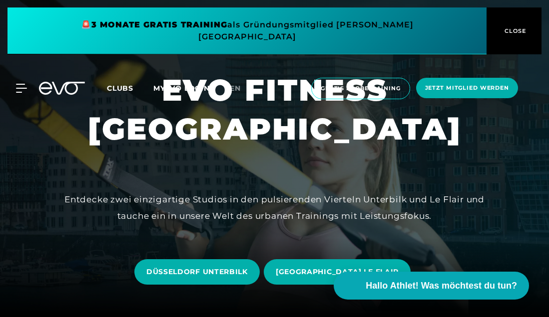
click at [75, 82] on icon at bounding box center [62, 88] width 46 height 13
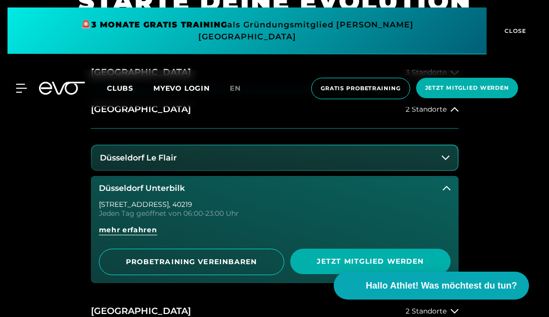
scroll to position [387, 0]
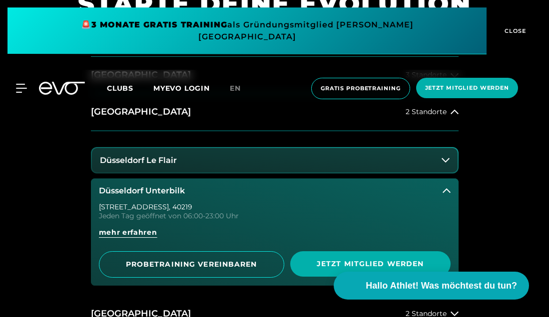
click at [139, 157] on h3 "Düsseldorf Le Flair" at bounding box center [138, 160] width 77 height 9
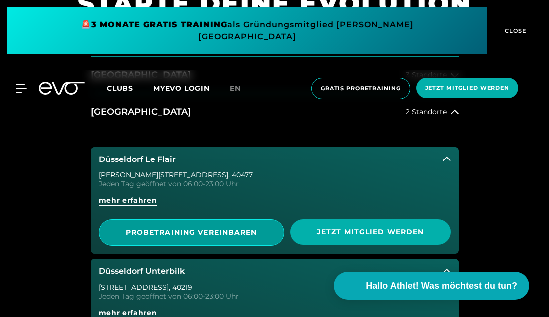
click at [240, 231] on span "PROBETRAINING VEREINBAREN" at bounding box center [191, 233] width 160 height 10
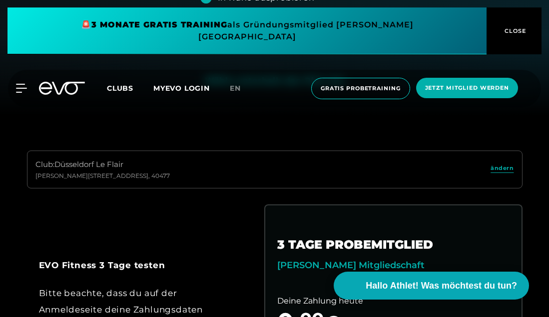
scroll to position [203, 0]
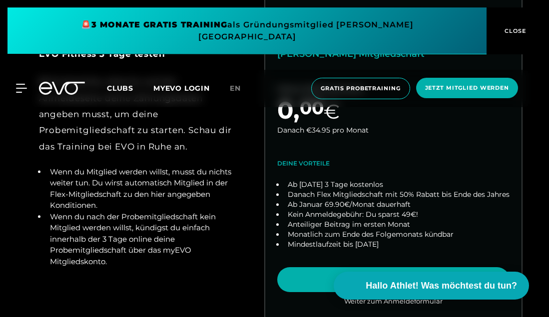
scroll to position [415, 0]
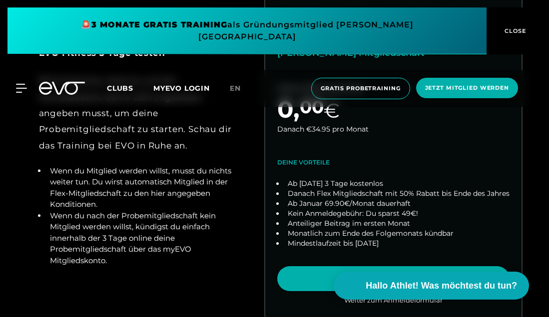
click at [108, 204] on li "Wenn du Mitglied werden willst, musst du nichts weiter tun. Du wirst automatisc…" at bounding box center [142, 188] width 192 height 45
click at [256, 208] on div "EVO Fitness 3 Tage testen Bitte beachte, dass du auf der Anmeldeseite deine Zah…" at bounding box center [274, 168] width 511 height 352
